Goal: Download file/media

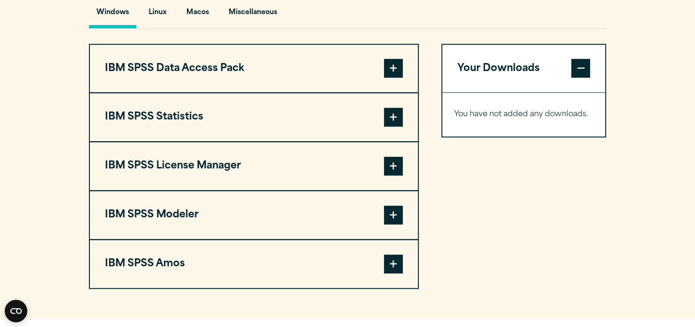
scroll to position [704, 0]
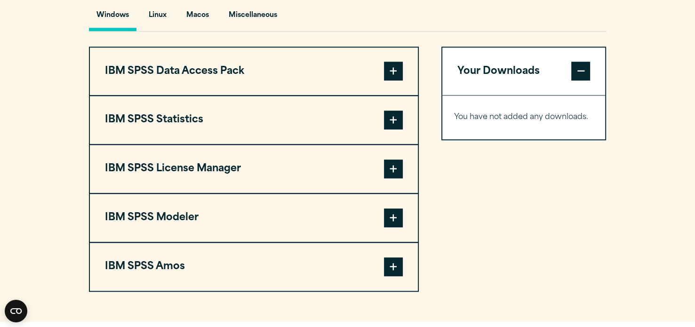
click at [398, 129] on span at bounding box center [393, 120] width 19 height 19
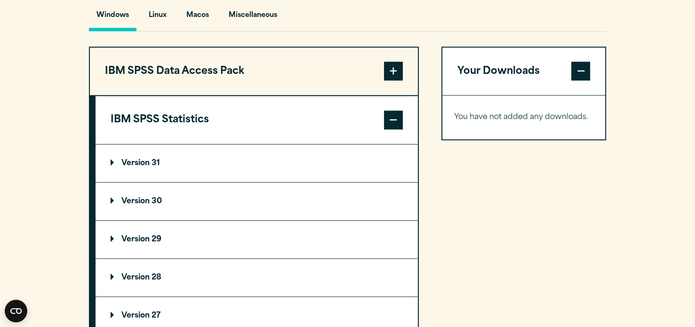
click at [395, 129] on span at bounding box center [393, 120] width 19 height 19
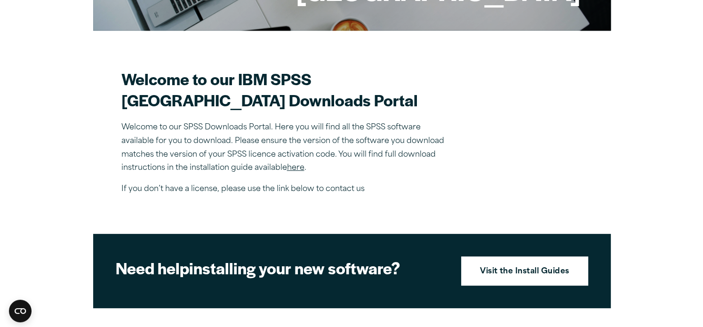
scroll to position [227, 0]
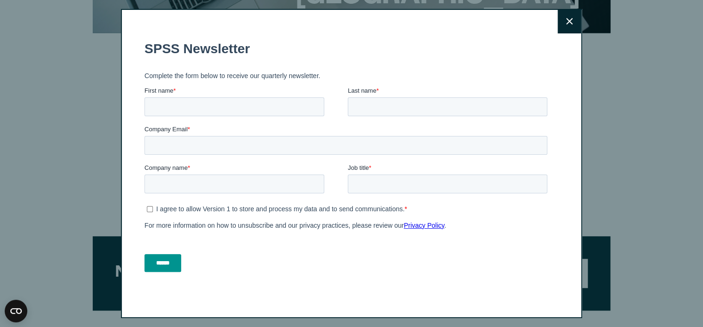
click at [576, 18] on button "Close" at bounding box center [570, 22] width 24 height 24
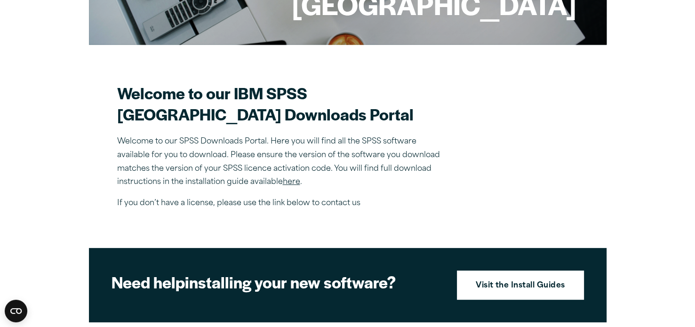
scroll to position [215, 0]
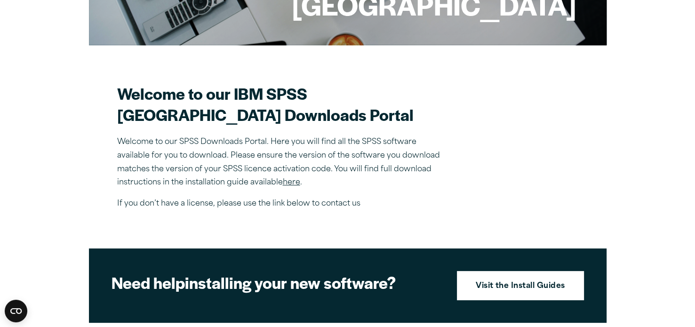
click at [286, 186] on link "here" at bounding box center [291, 183] width 17 height 8
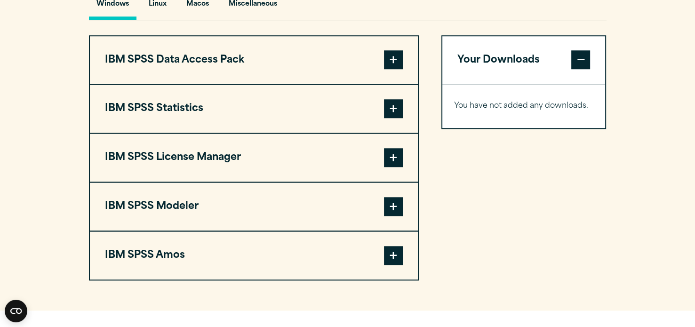
scroll to position [725, 0]
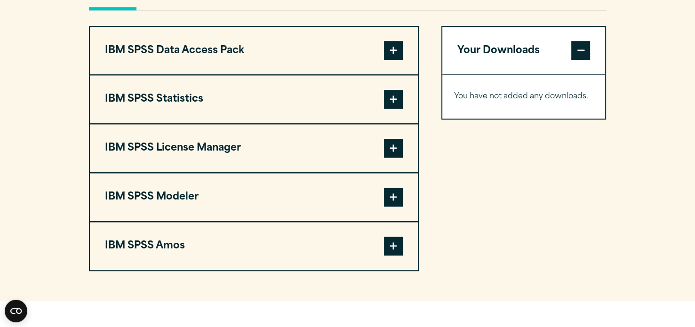
click at [390, 109] on span at bounding box center [393, 99] width 19 height 19
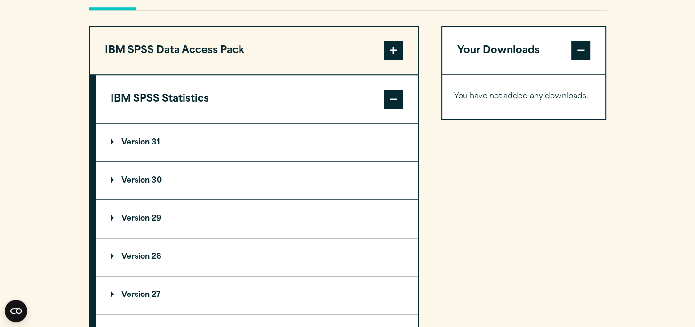
click at [137, 157] on summary "Version 31" at bounding box center [257, 143] width 322 height 38
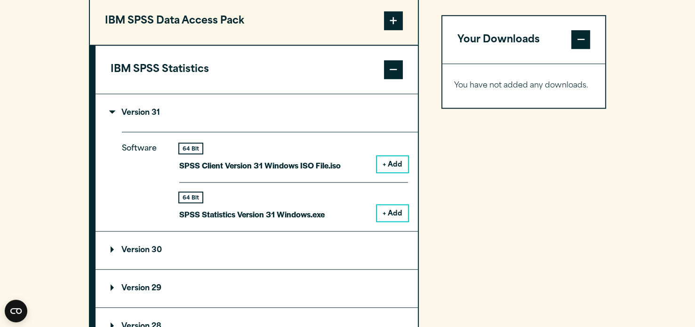
scroll to position [755, 0]
click at [390, 172] on button "+ Add" at bounding box center [392, 164] width 31 height 16
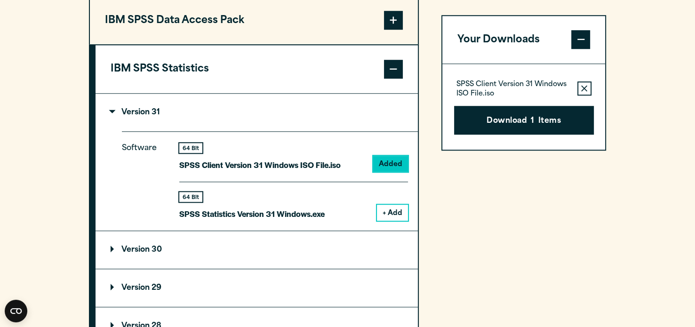
click at [392, 221] on button "+ Add" at bounding box center [392, 213] width 31 height 16
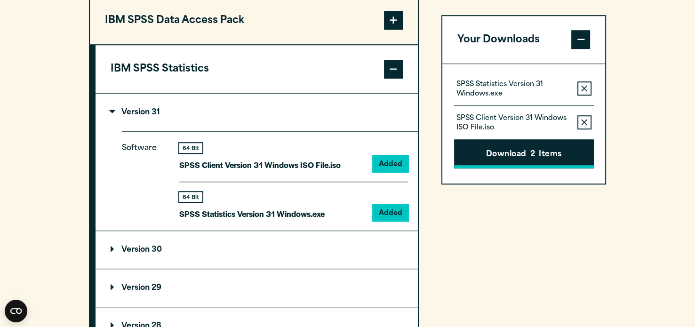
click at [503, 152] on button "Download 2 Items" at bounding box center [524, 154] width 140 height 29
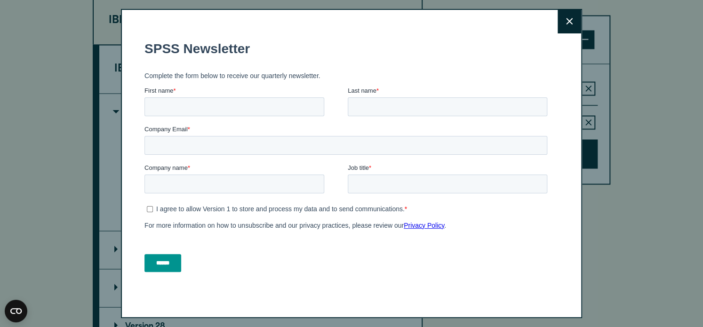
click at [575, 29] on button "Close" at bounding box center [570, 22] width 24 height 24
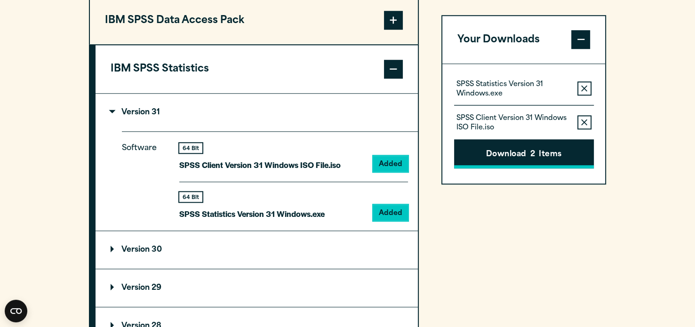
click at [523, 147] on button "Download 2 Items" at bounding box center [524, 154] width 140 height 29
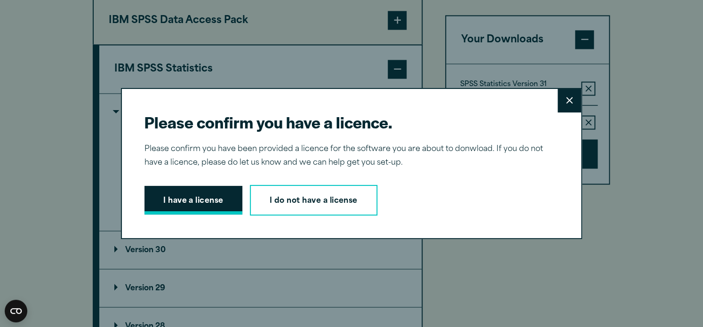
click at [211, 195] on button "I have a license" at bounding box center [193, 200] width 98 height 29
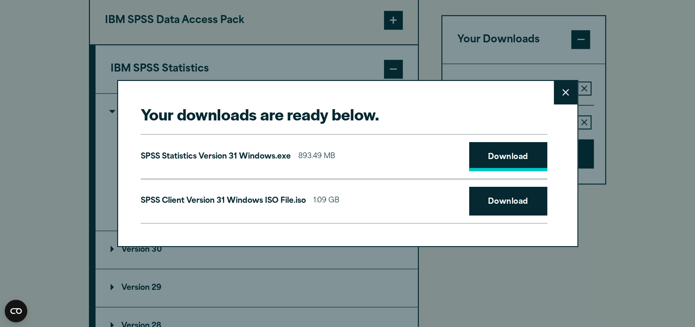
click at [492, 165] on link "Download" at bounding box center [508, 156] width 78 height 29
click at [496, 204] on link "Download" at bounding box center [508, 201] width 78 height 29
click at [561, 95] on button "Close" at bounding box center [566, 93] width 24 height 24
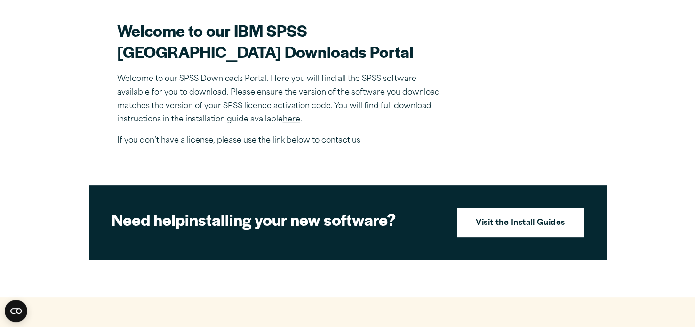
scroll to position [242, 0]
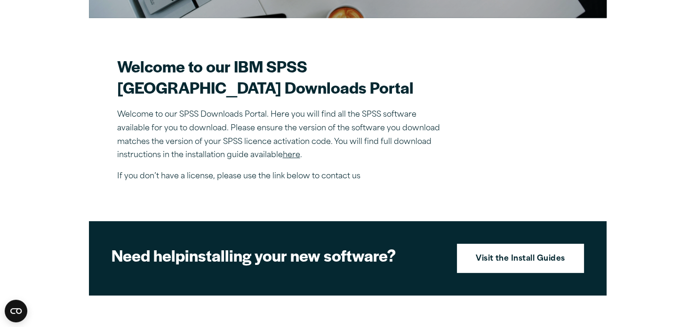
click at [324, 184] on p "If you don’t have a license, please use the link below to contact us" at bounding box center [281, 177] width 329 height 14
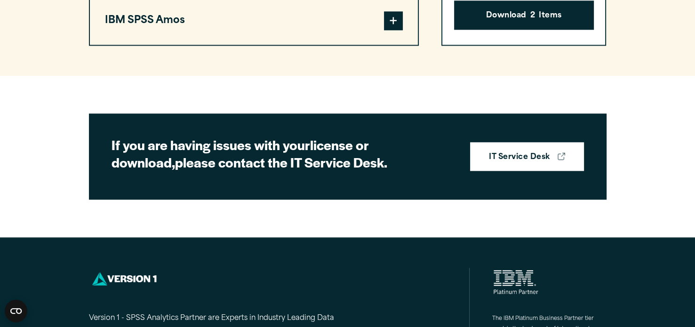
scroll to position [1400, 0]
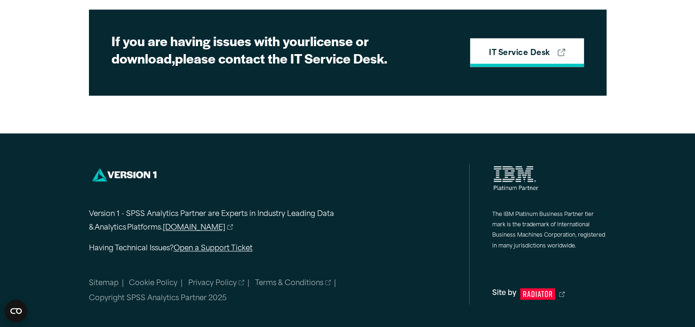
click at [532, 45] on link "IT Service Desk" at bounding box center [526, 52] width 113 height 29
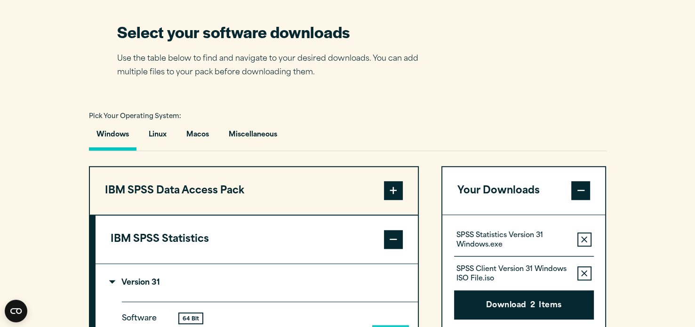
scroll to position [577, 0]
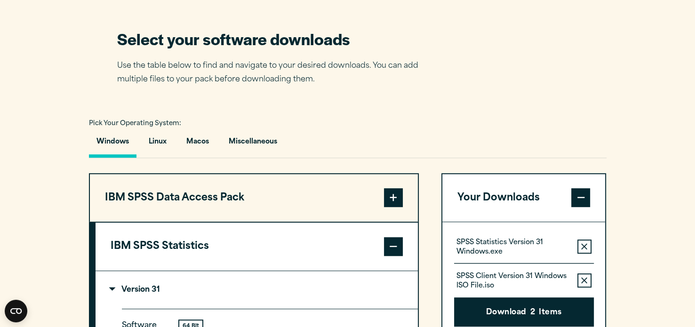
click at [316, 222] on button "IBM SPSS Data Access Pack" at bounding box center [254, 198] width 328 height 48
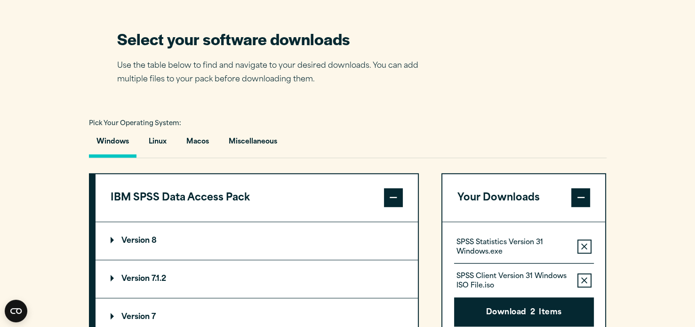
click at [316, 222] on button "IBM SPSS Data Access Pack" at bounding box center [257, 198] width 322 height 48
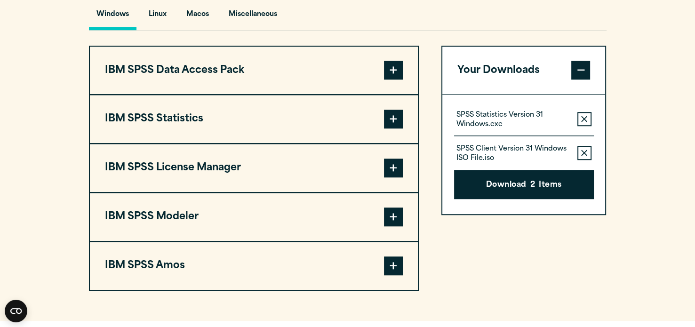
scroll to position [705, 0]
click at [355, 169] on button "IBM SPSS License Manager" at bounding box center [254, 168] width 328 height 48
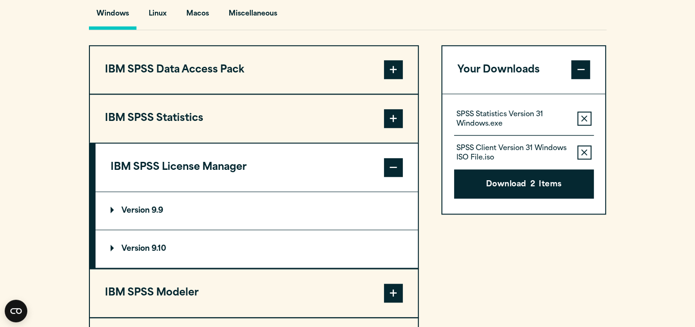
click at [352, 180] on button "IBM SPSS License Manager" at bounding box center [257, 168] width 322 height 48
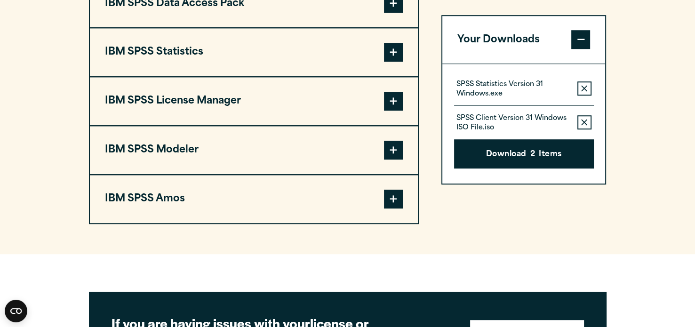
scroll to position [745, 0]
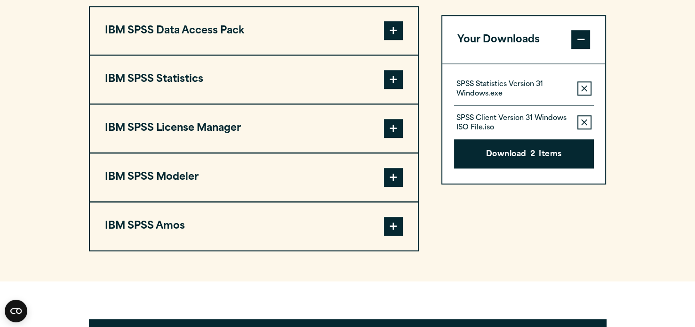
click at [292, 49] on button "IBM SPSS Data Access Pack" at bounding box center [254, 31] width 328 height 48
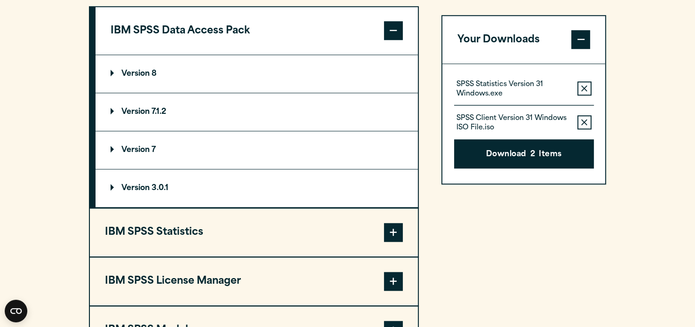
click at [292, 49] on button "IBM SPSS Data Access Pack" at bounding box center [257, 31] width 322 height 48
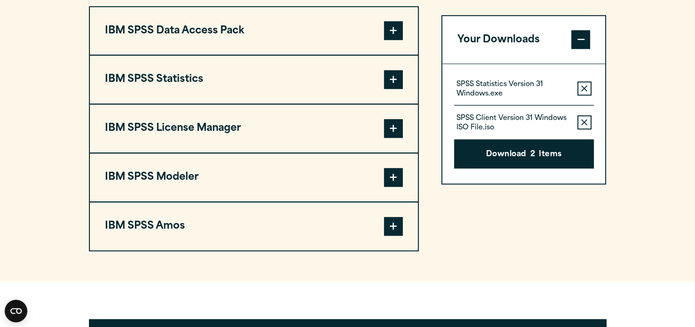
click at [282, 95] on button "IBM SPSS Statistics" at bounding box center [254, 80] width 328 height 48
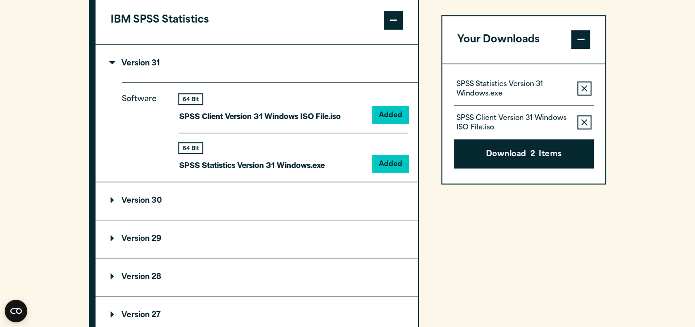
scroll to position [793, 0]
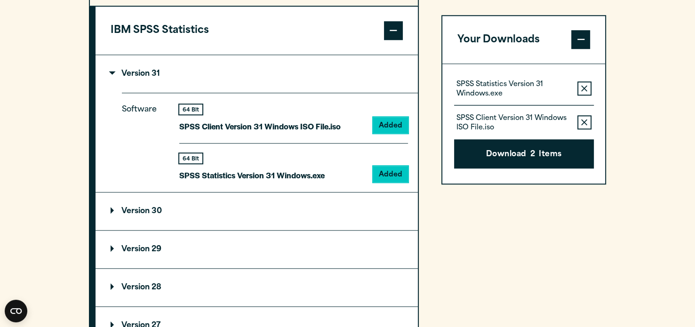
click at [236, 55] on button "IBM SPSS Statistics" at bounding box center [257, 31] width 322 height 48
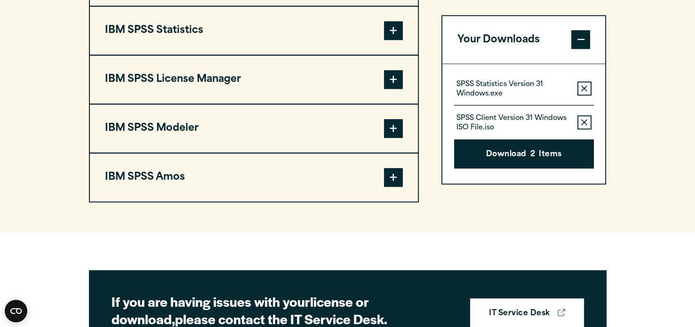
click at [215, 88] on button "IBM SPSS License Manager" at bounding box center [254, 80] width 328 height 48
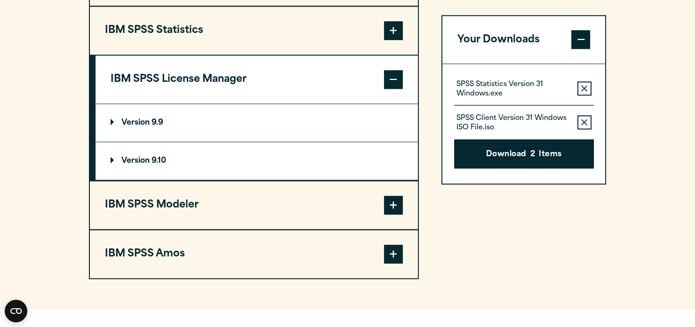
scroll to position [845, 0]
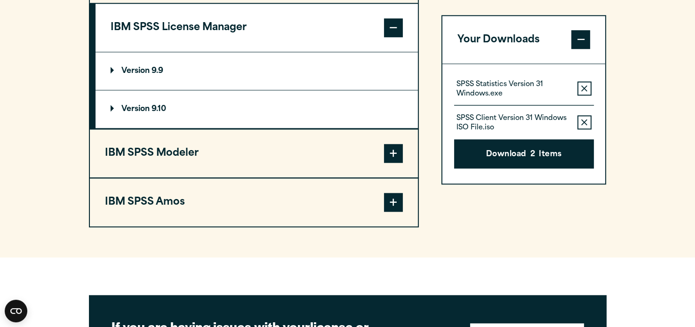
click at [216, 52] on button "IBM SPSS License Manager" at bounding box center [257, 28] width 322 height 48
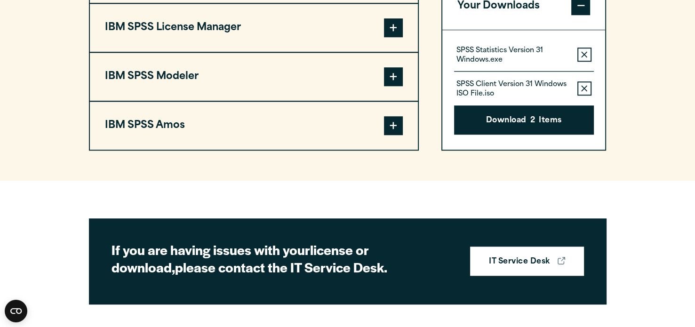
click at [222, 84] on button "IBM SPSS Modeler" at bounding box center [254, 77] width 328 height 48
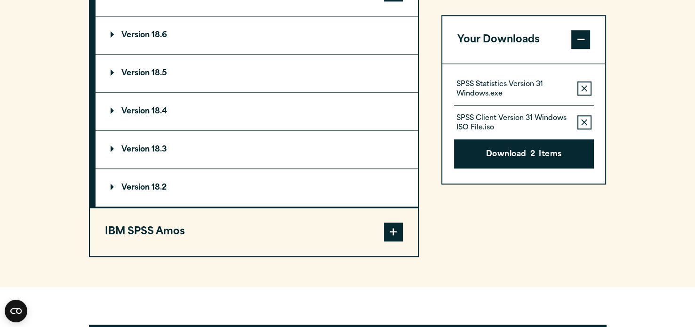
scroll to position [929, 0]
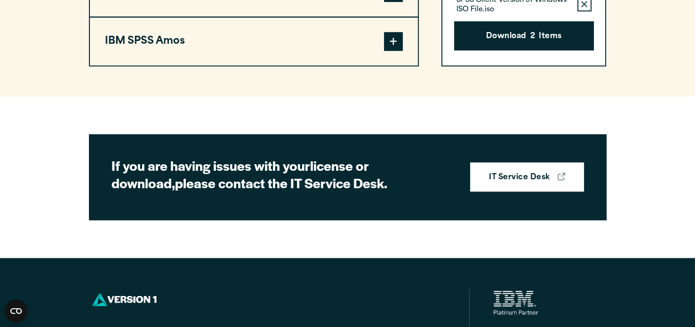
click at [233, 65] on button "IBM SPSS Amos" at bounding box center [254, 41] width 328 height 48
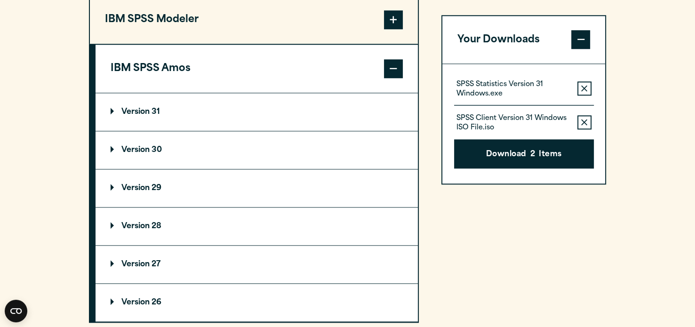
click at [241, 43] on button "IBM SPSS Modeler" at bounding box center [254, 20] width 328 height 48
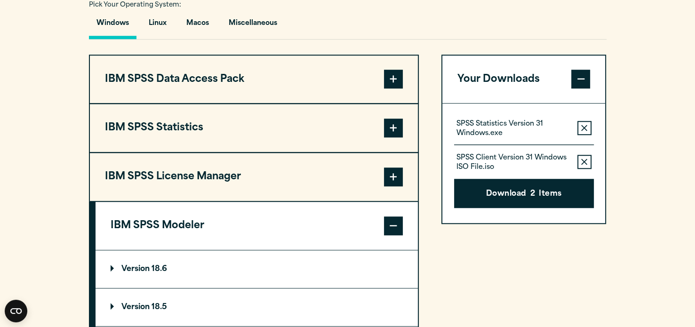
scroll to position [668, 0]
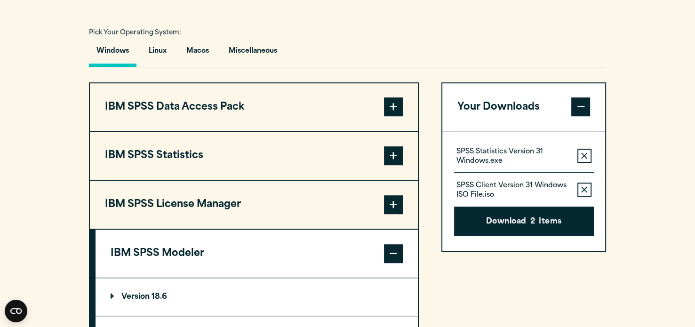
click at [235, 180] on button "IBM SPSS Statistics" at bounding box center [254, 156] width 328 height 48
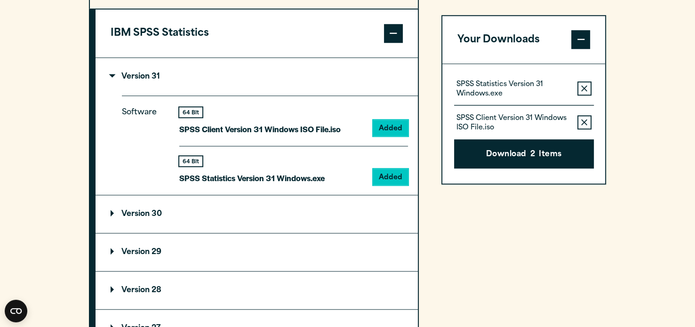
scroll to position [791, 0]
click at [152, 80] on p "Version 31" at bounding box center [135, 76] width 49 height 8
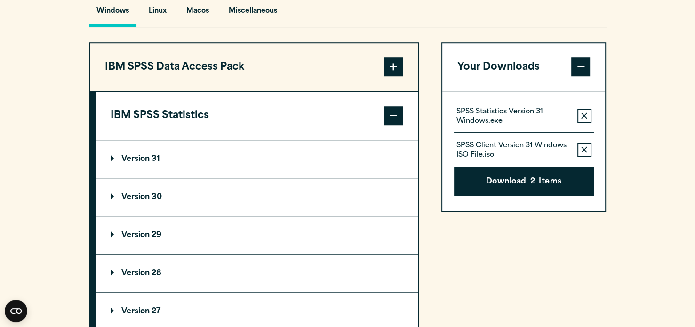
scroll to position [708, 0]
click at [289, 128] on button "IBM SPSS Statistics" at bounding box center [257, 116] width 322 height 48
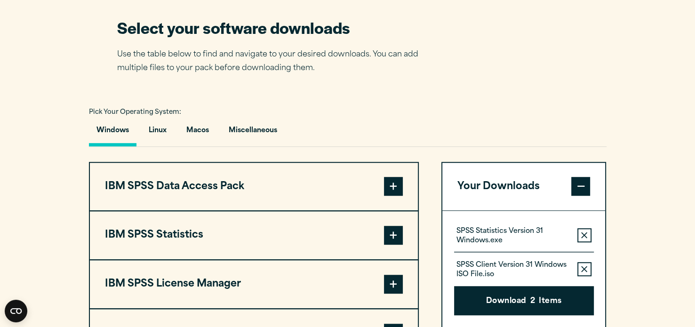
scroll to position [700, 0]
